Goal: Transaction & Acquisition: Purchase product/service

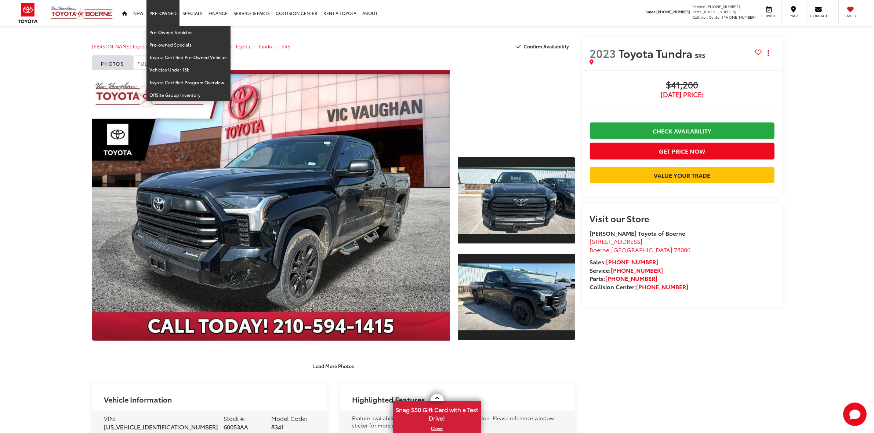
drag, startPoint x: 172, startPoint y: 24, endPoint x: 173, endPoint y: 28, distance: 4.4
click at [172, 24] on link "Pre-Owned" at bounding box center [162, 13] width 33 height 26
click at [168, 36] on link "Pre-Owned Vehicles" at bounding box center [188, 32] width 84 height 12
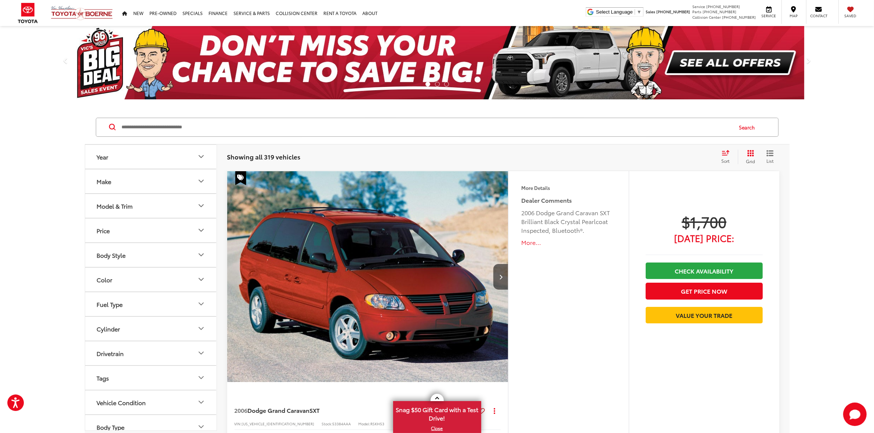
click at [753, 155] on icon "Grid View" at bounding box center [750, 153] width 7 height 7
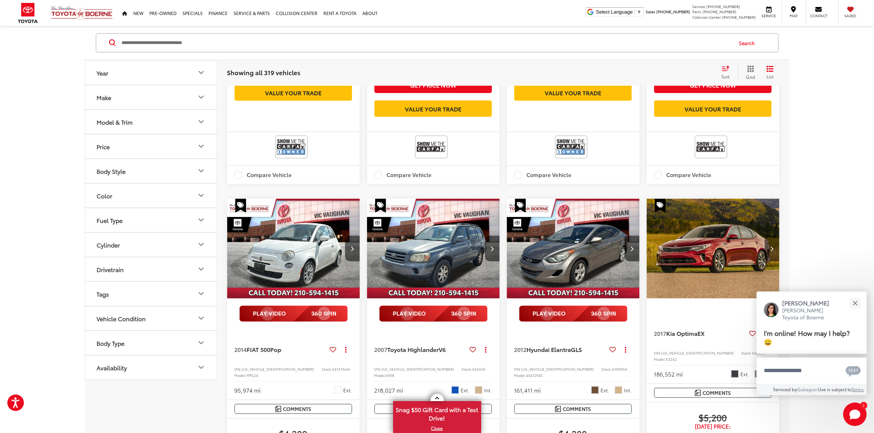
scroll to position [780, 0]
click at [421, 330] on div "2007 Toyota Highlander V6 Copy Link Share Print View Details VIN: JTEDP21A87012…" at bounding box center [433, 365] width 132 height 70
click at [426, 239] on img "2007 Toyota Highlander V6 0" at bounding box center [434, 249] width 134 height 100
